Goal: Use online tool/utility: Utilize a website feature to perform a specific function

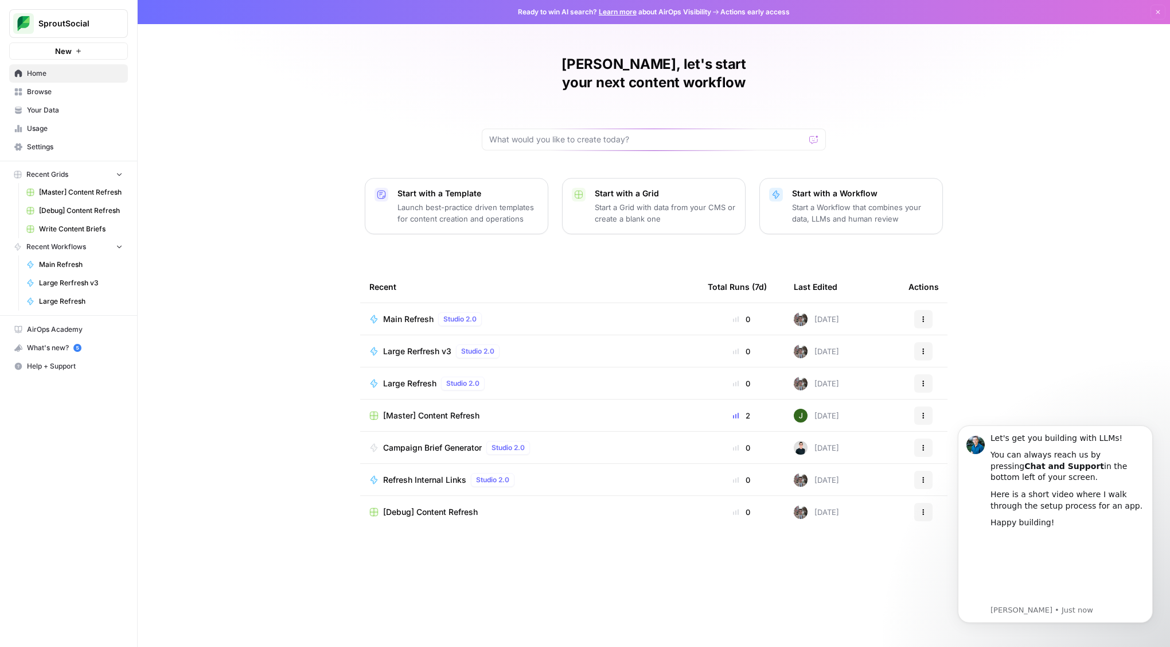
click at [1065, 367] on div "[PERSON_NAME], let's start your next content workflow Start with a Template Lau…" at bounding box center [654, 323] width 1033 height 647
click at [1151, 430] on icon "Dismiss notification" at bounding box center [1150, 428] width 6 height 6
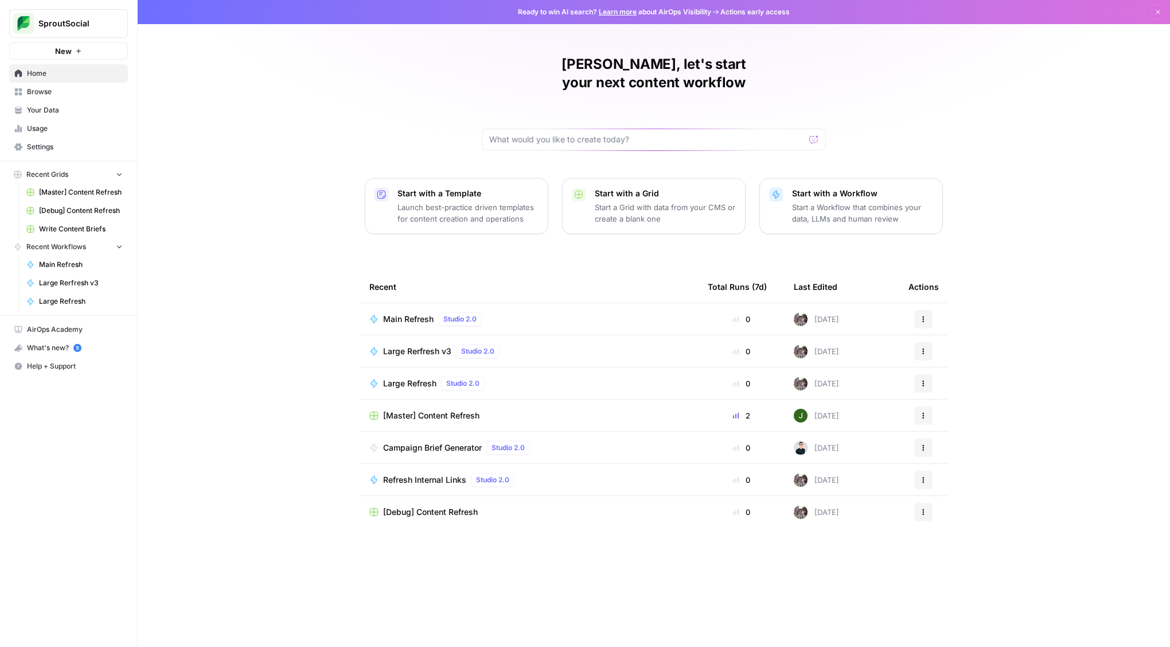
click at [465, 442] on span "Campaign Brief Generator" at bounding box center [432, 447] width 99 height 11
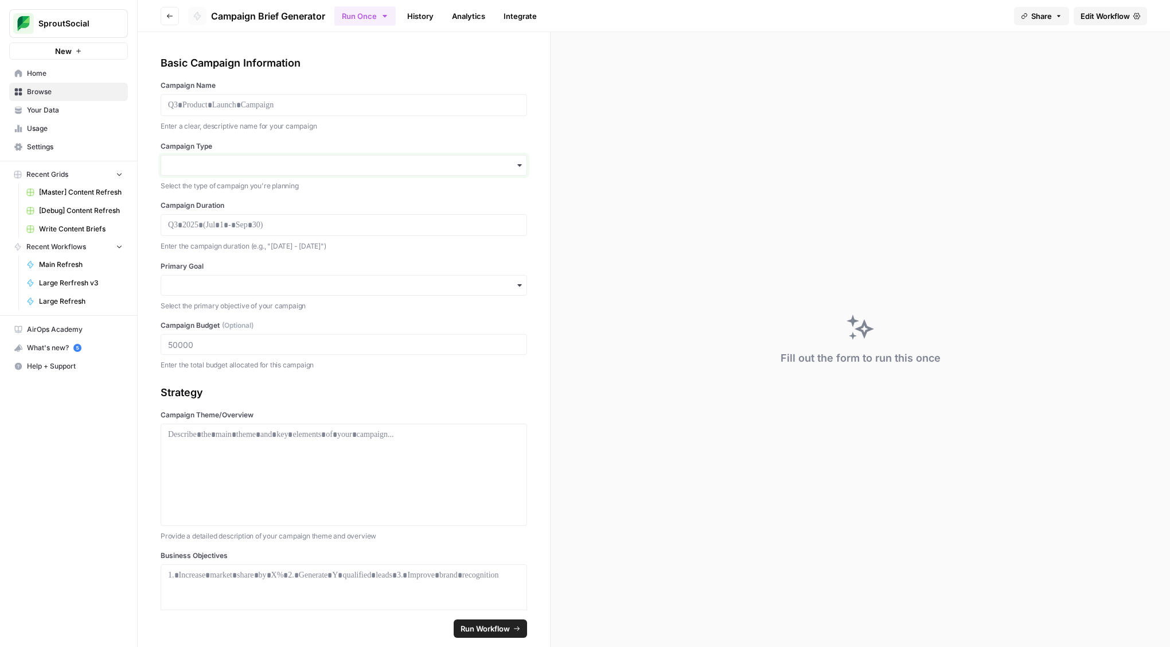
click at [399, 162] on input "Campaign Type" at bounding box center [344, 164] width 352 height 11
click at [453, 141] on label "Campaign Type" at bounding box center [344, 146] width 367 height 10
click at [453, 159] on input "Campaign Type" at bounding box center [344, 164] width 352 height 11
click at [329, 229] on p at bounding box center [344, 224] width 352 height 11
click at [337, 200] on label "Campaign Duration" at bounding box center [344, 205] width 367 height 10
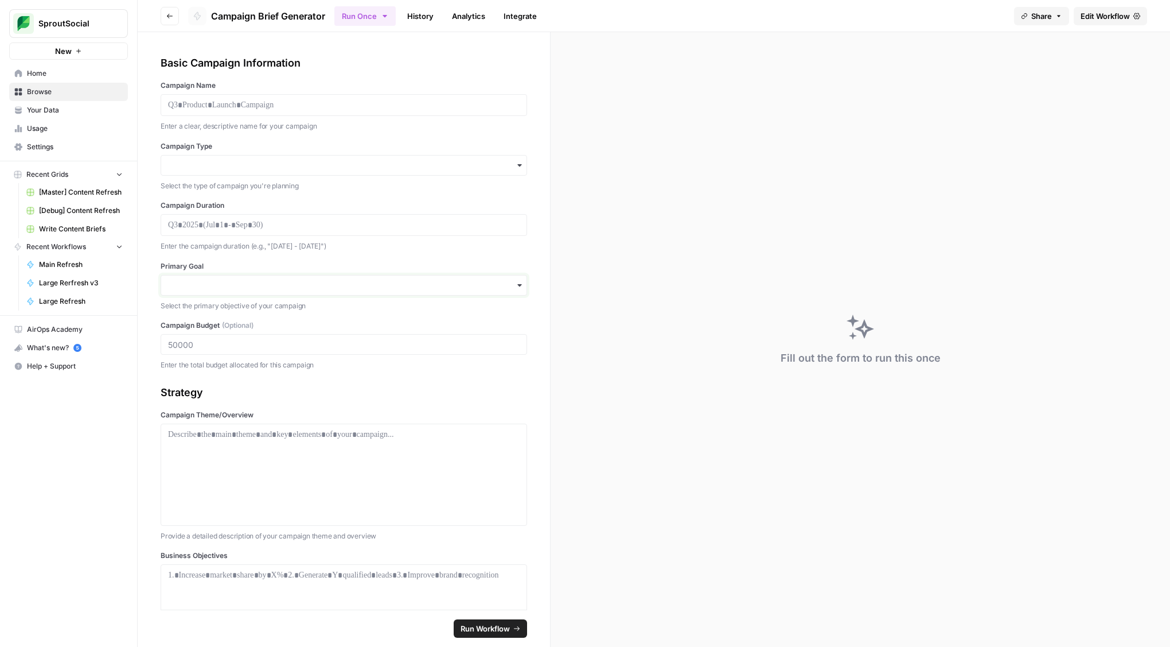
click at [344, 279] on input "Primary Goal" at bounding box center [344, 284] width 352 height 11
click at [406, 248] on p "Enter the campaign duration (e.g., "[DATE] - [DATE]")" at bounding box center [344, 245] width 367 height 11
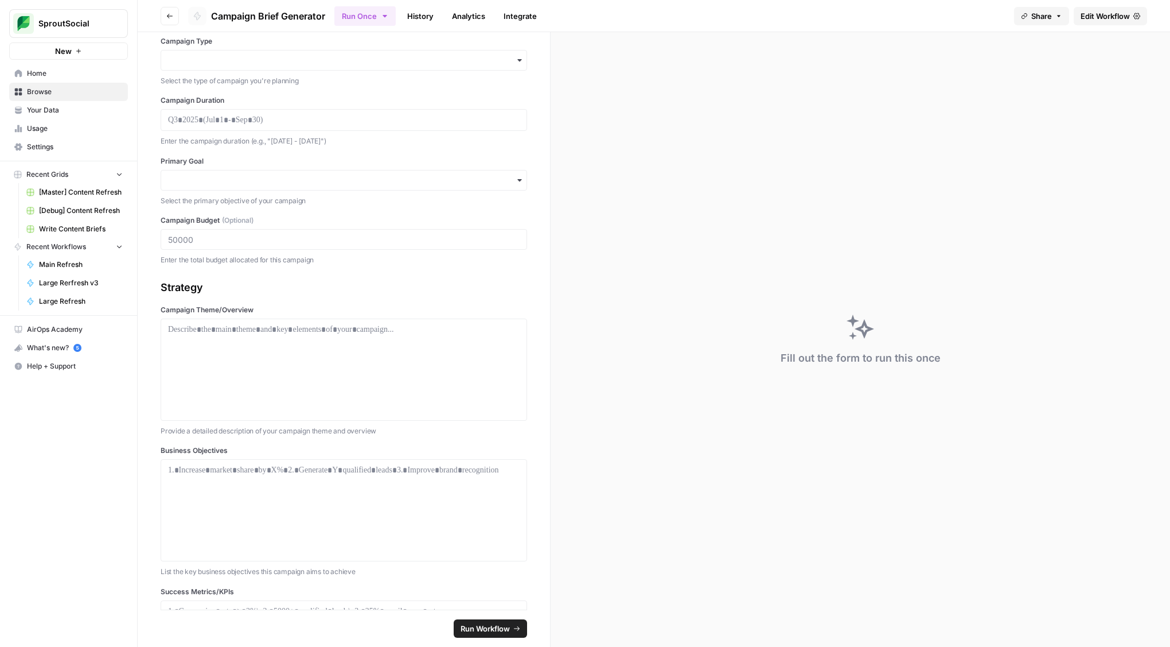
scroll to position [110, 0]
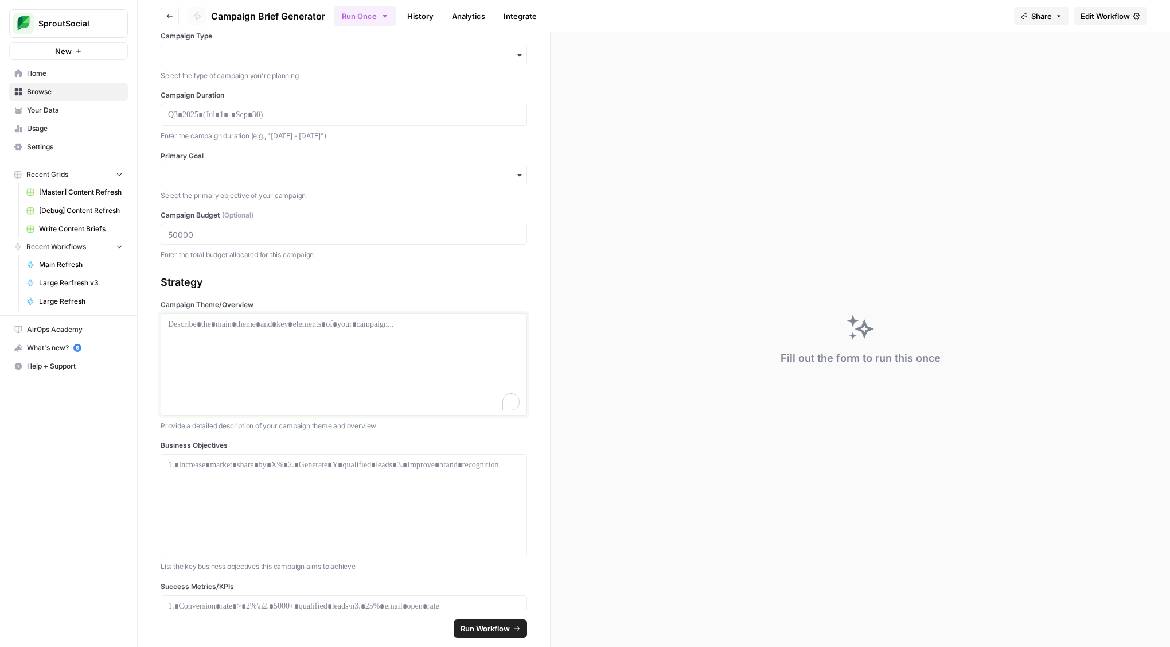
click at [312, 326] on p "To enrich screen reader interactions, please activate Accessibility in Grammarl…" at bounding box center [344, 323] width 352 height 11
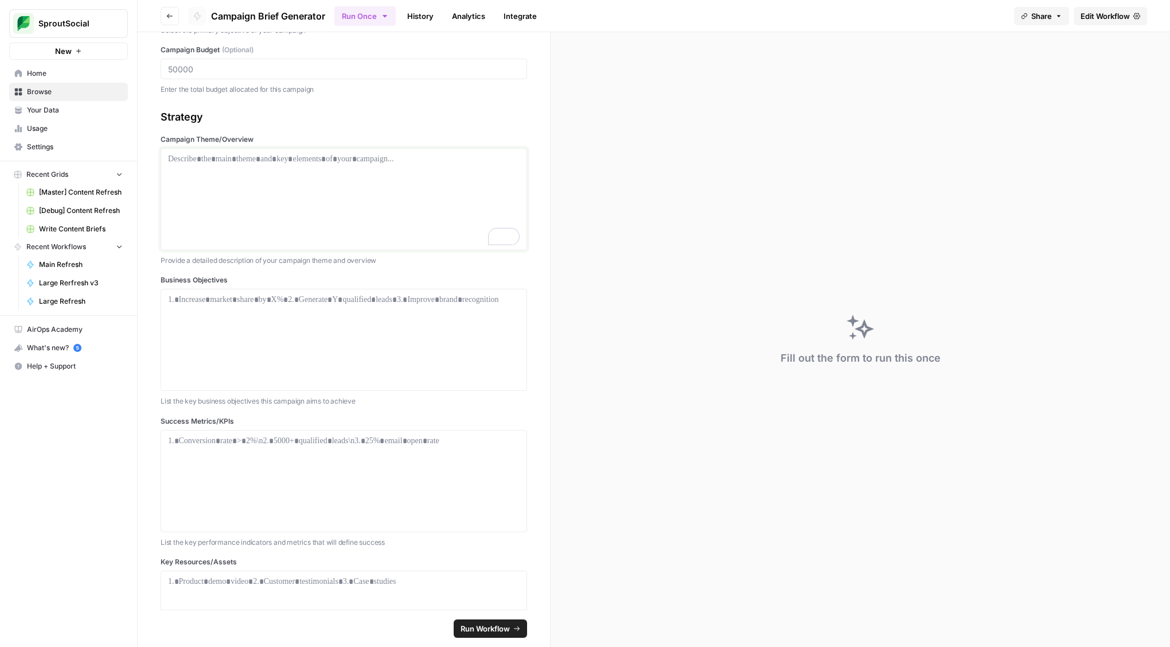
scroll to position [282, 0]
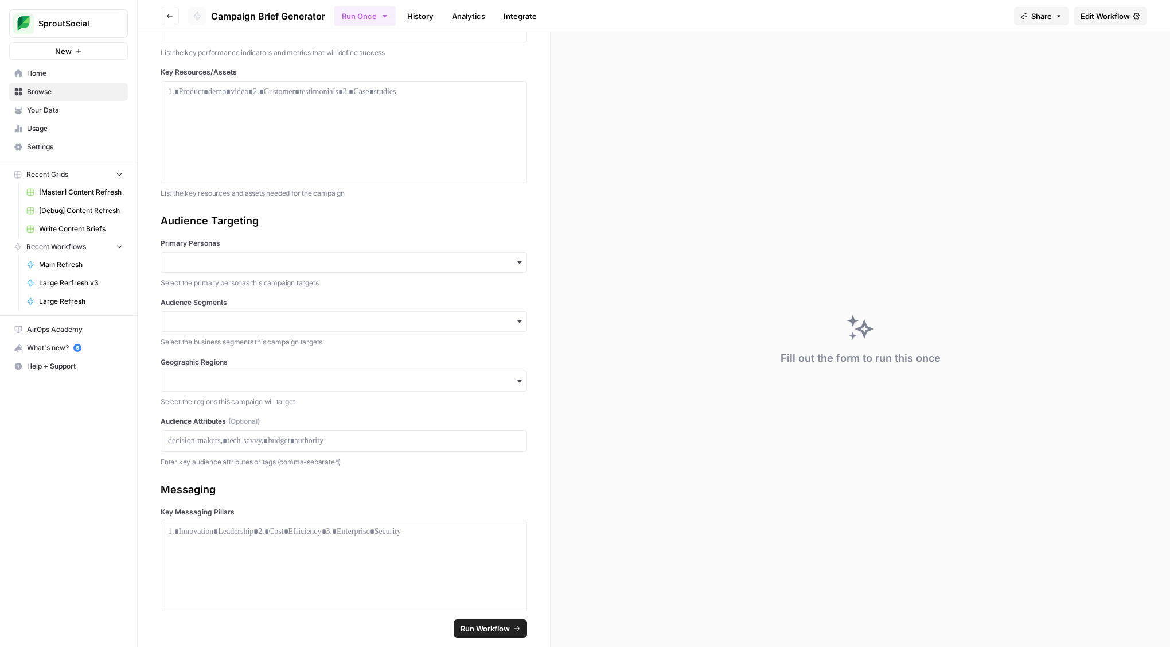
click at [395, 267] on div "button" at bounding box center [344, 262] width 367 height 21
click at [381, 218] on div "Audience Targeting" at bounding box center [344, 221] width 367 height 16
click at [327, 320] on input "Audience Segments" at bounding box center [344, 321] width 352 height 11
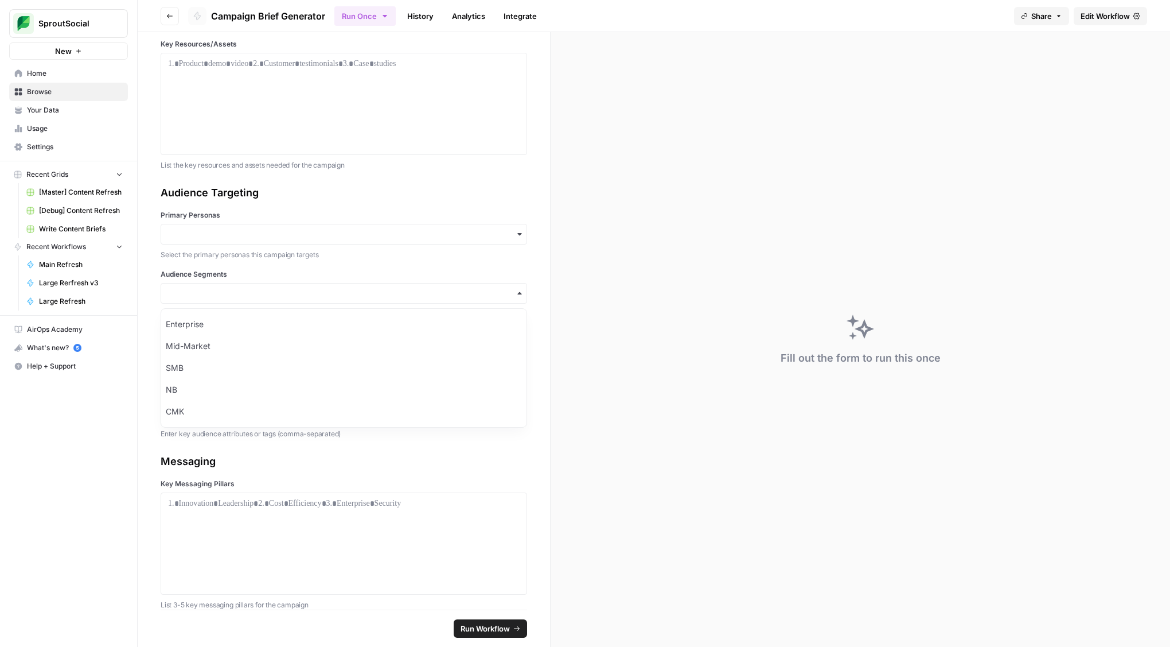
drag, startPoint x: 431, startPoint y: 172, endPoint x: 435, endPoint y: 188, distance: 16.2
click at [431, 172] on div "Basic Campaign Information Campaign Name Enter a clear, descriptive name for yo…" at bounding box center [344, 320] width 412 height 577
click at [258, 411] on p at bounding box center [344, 412] width 352 height 11
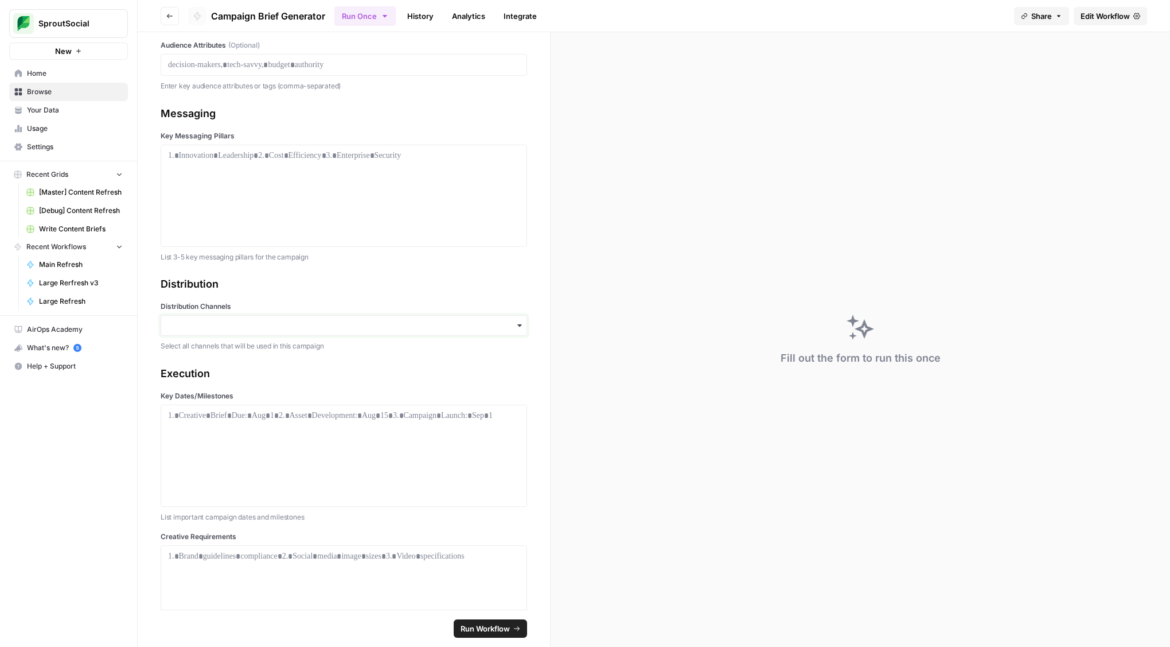
click at [301, 328] on input "Distribution Channels" at bounding box center [344, 325] width 352 height 11
click at [264, 361] on div "Email" at bounding box center [343, 356] width 365 height 22
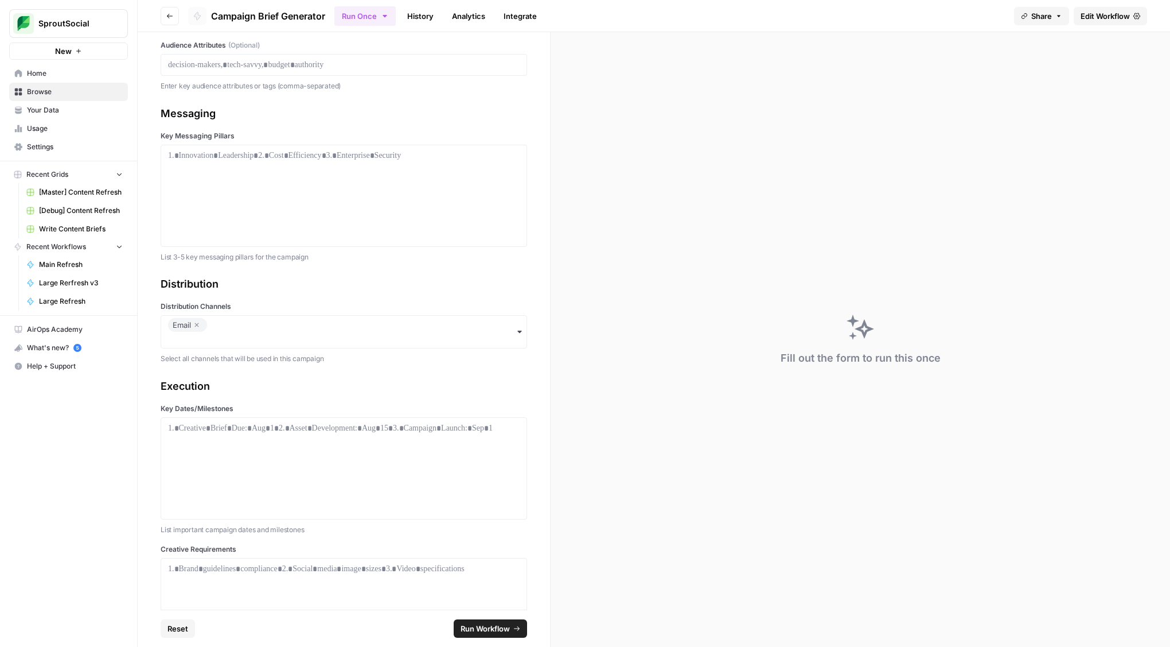
click at [275, 324] on div "Email" at bounding box center [344, 331] width 367 height 33
click at [239, 396] on div "Social" at bounding box center [343, 391] width 365 height 22
click at [302, 327] on div "Email Social" at bounding box center [344, 331] width 367 height 33
click at [201, 416] on div "Web" at bounding box center [343, 413] width 365 height 22
click at [325, 332] on div "Email Social Web" at bounding box center [344, 331] width 367 height 33
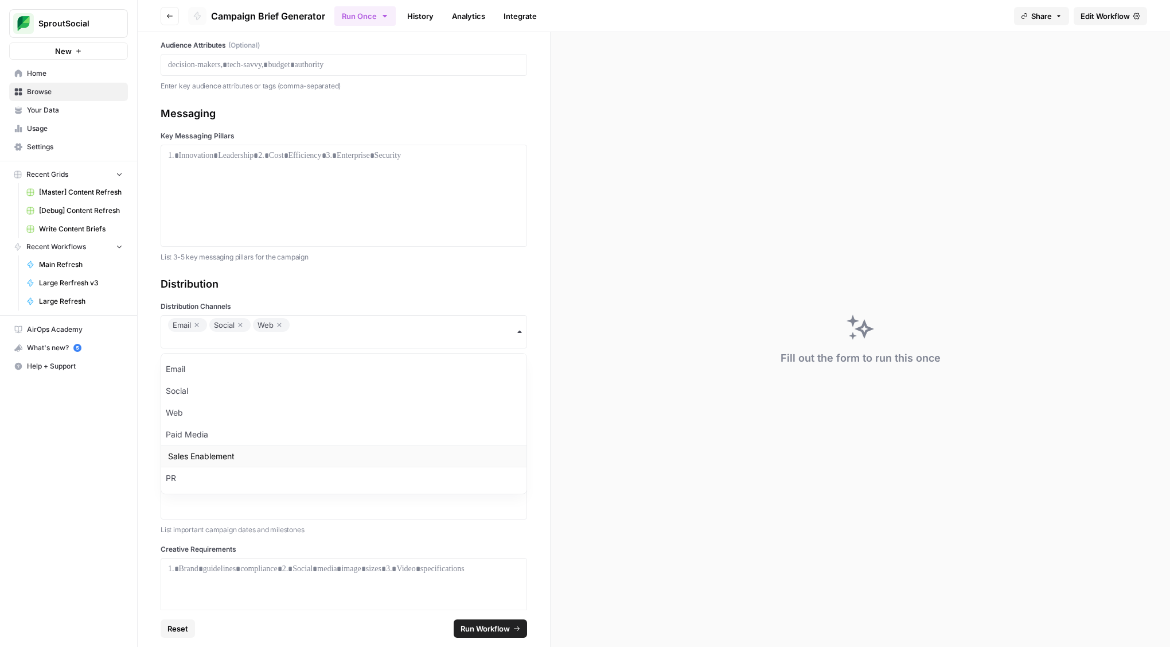
click at [243, 460] on div "Sales Enablement" at bounding box center [343, 456] width 365 height 22
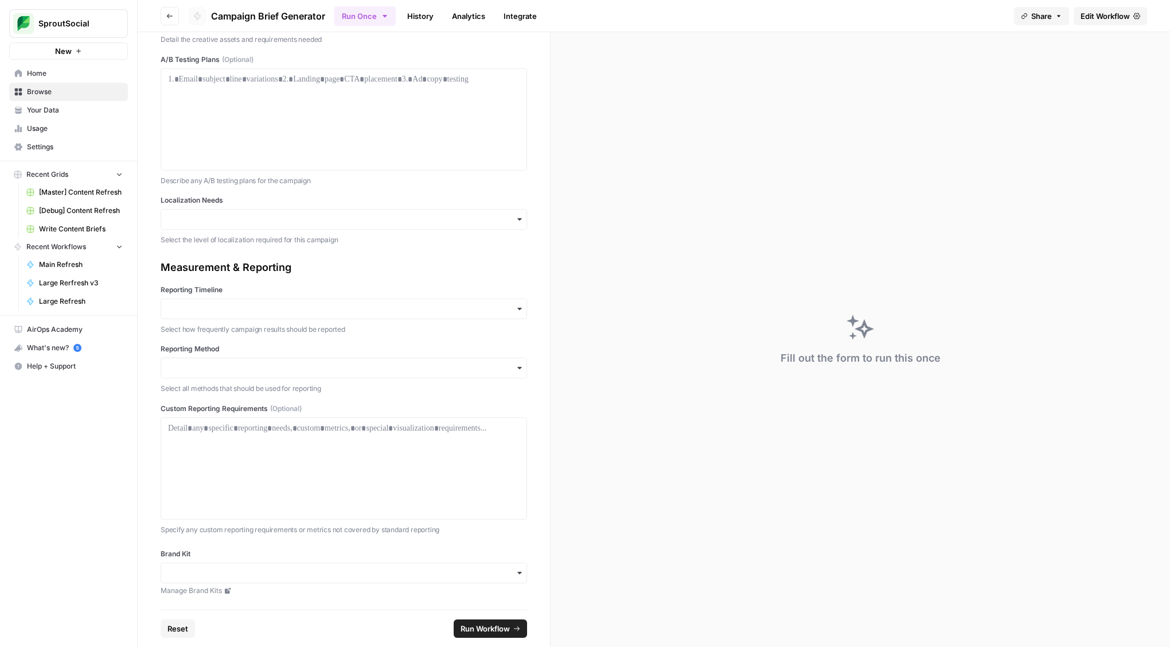
click at [366, 227] on div "button" at bounding box center [344, 219] width 367 height 21
click at [340, 183] on p "Describe any A/B testing plans for the campaign" at bounding box center [344, 180] width 367 height 11
click at [264, 572] on input "Brand Kit" at bounding box center [344, 572] width 352 height 11
click at [272, 555] on label "Brand Kit" at bounding box center [344, 553] width 367 height 10
click at [272, 567] on input "Brand Kit" at bounding box center [344, 572] width 352 height 11
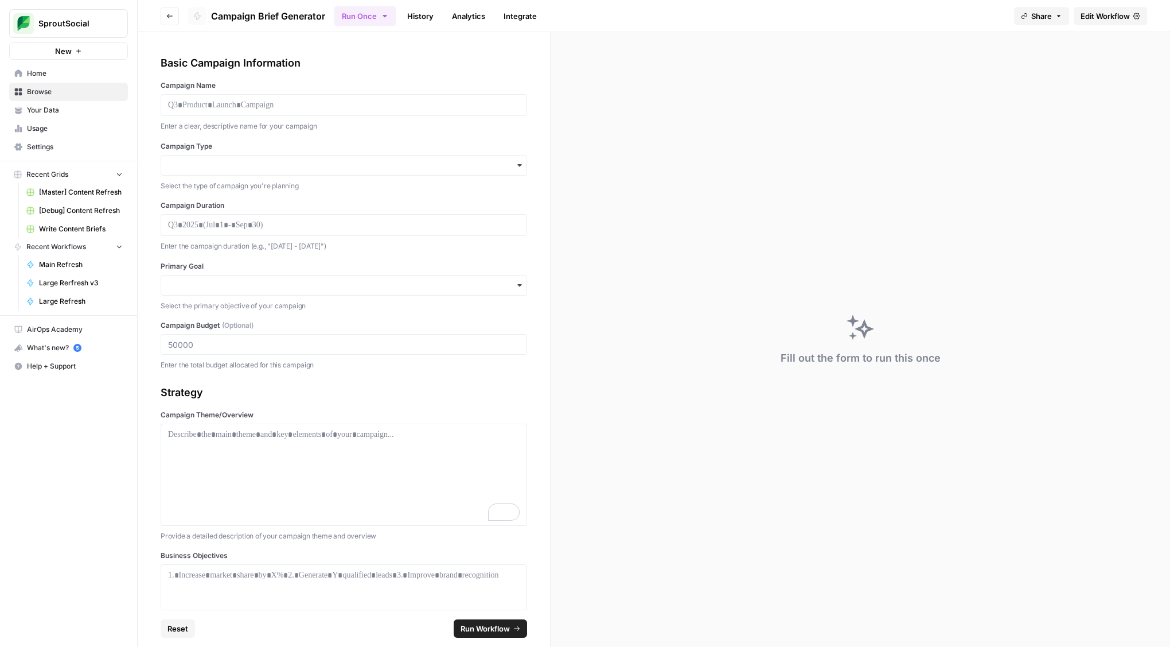
click at [414, 18] on link "History" at bounding box center [420, 16] width 40 height 18
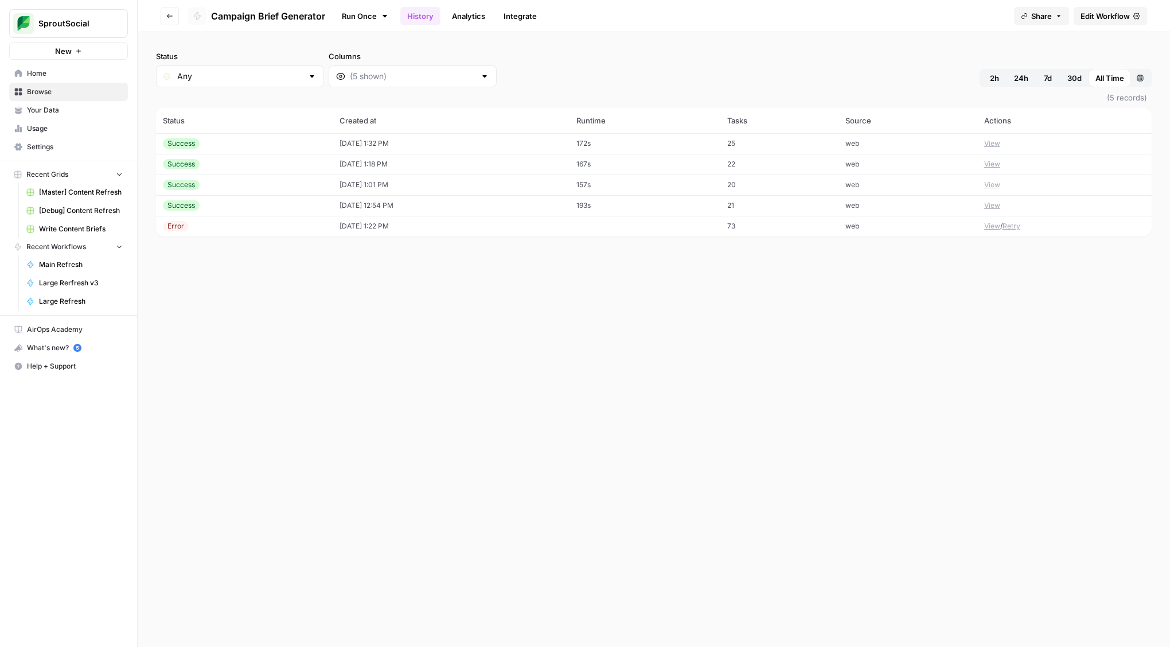
click at [217, 145] on div "Success" at bounding box center [244, 143] width 163 height 10
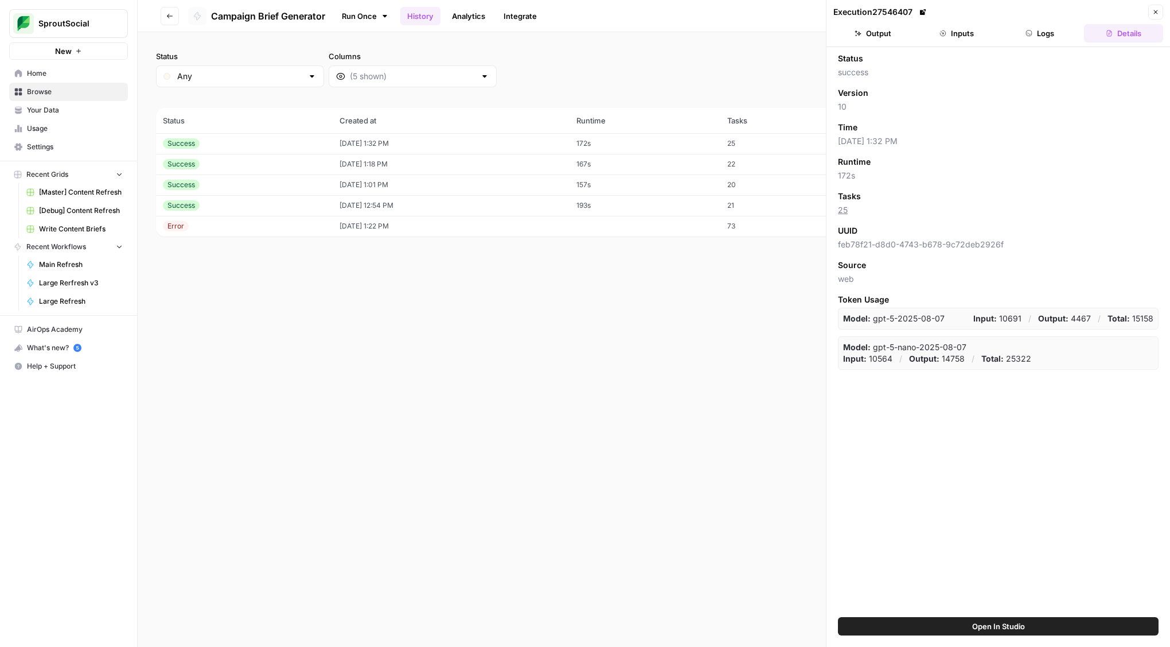
click at [883, 39] on button "Output" at bounding box center [873, 33] width 79 height 18
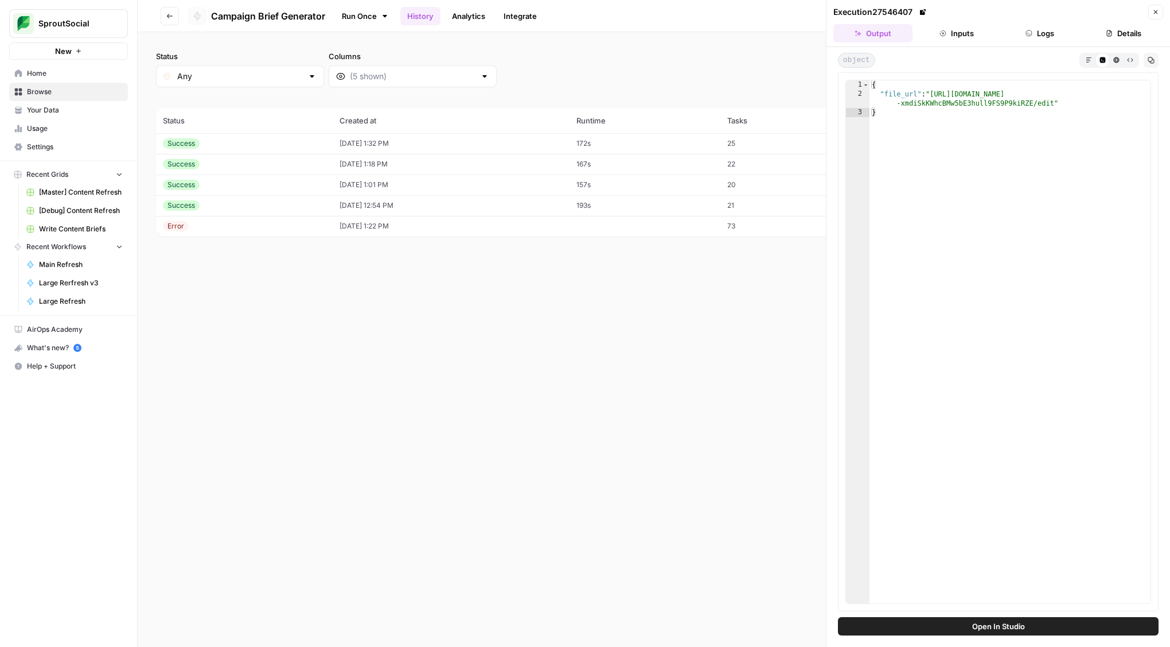
click at [1150, 14] on button "Close" at bounding box center [1156, 12] width 15 height 15
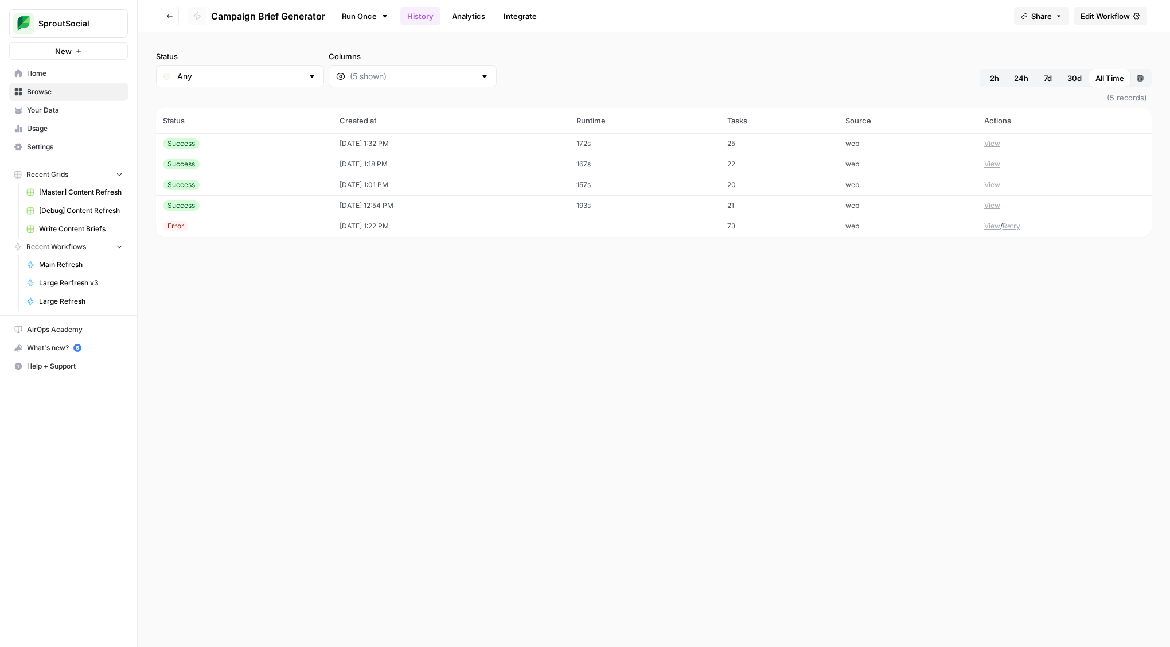
click at [519, 17] on link "Integrate" at bounding box center [520, 16] width 47 height 18
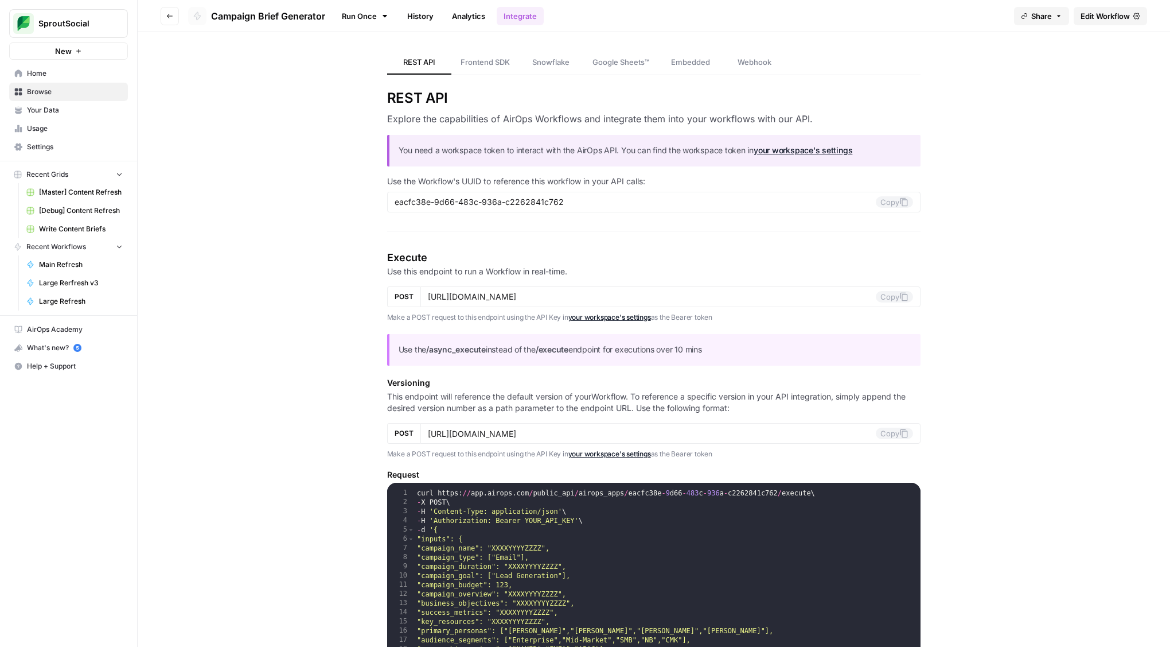
click at [468, 17] on link "Analytics" at bounding box center [468, 16] width 47 height 18
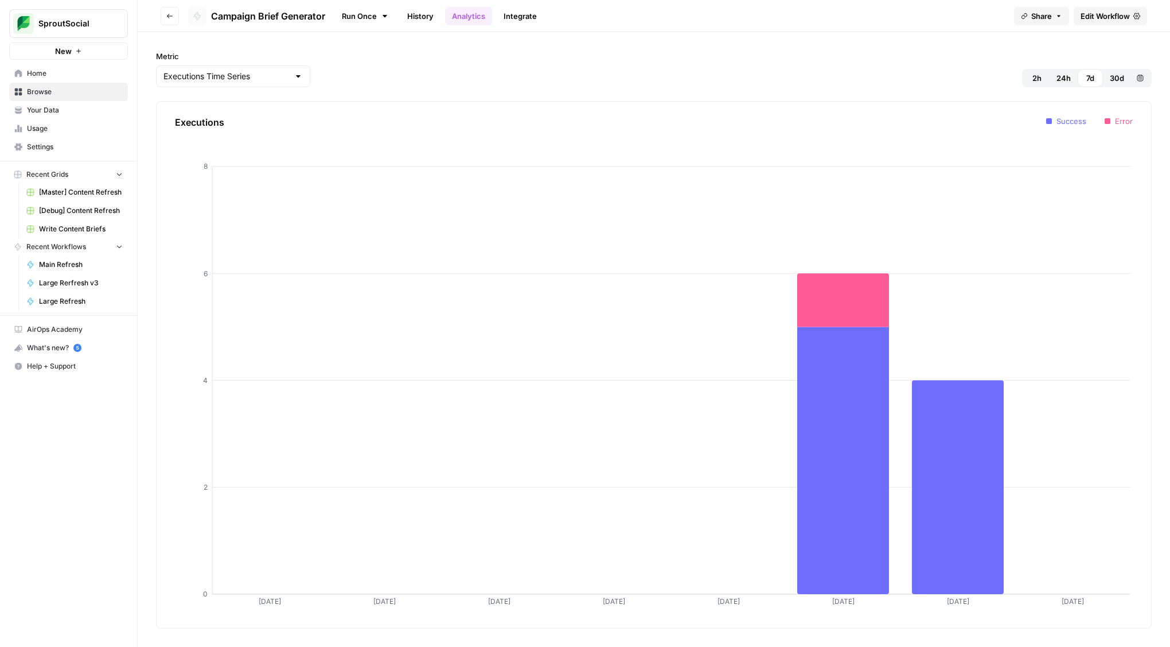
click at [272, 15] on span "Campaign Brief Generator" at bounding box center [268, 16] width 114 height 14
